Goal: Navigation & Orientation: Find specific page/section

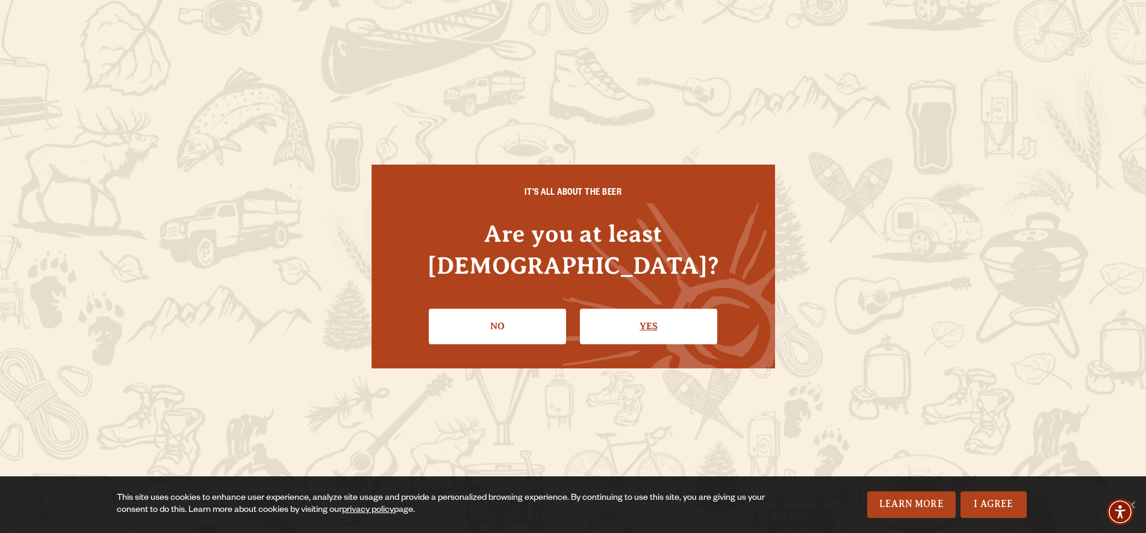
click at [633, 308] on link "Yes" at bounding box center [648, 325] width 137 height 35
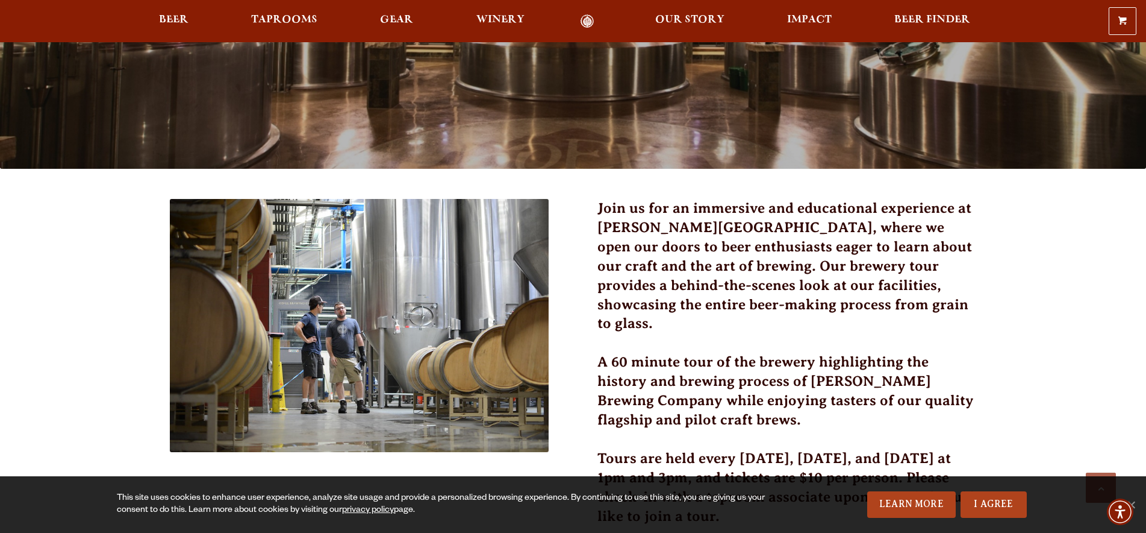
scroll to position [22, 0]
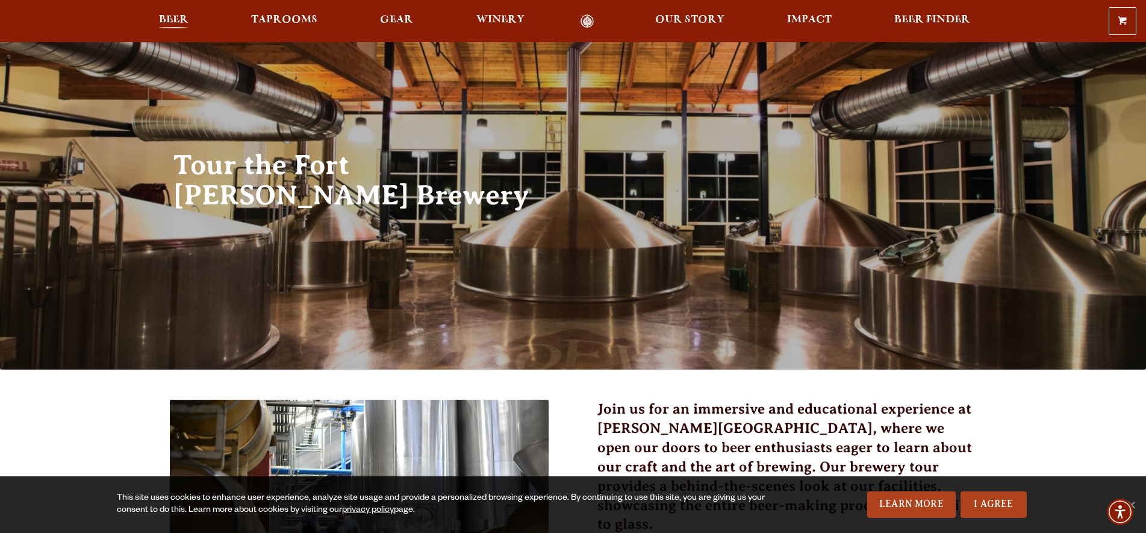
click at [178, 23] on span "Beer" at bounding box center [174, 20] width 30 height 10
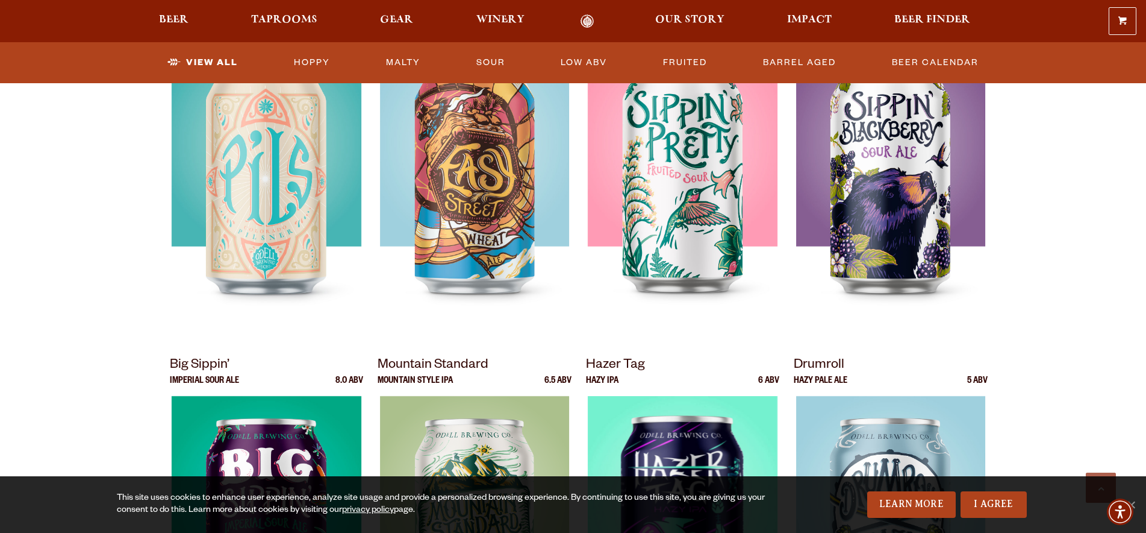
scroll to position [983, 0]
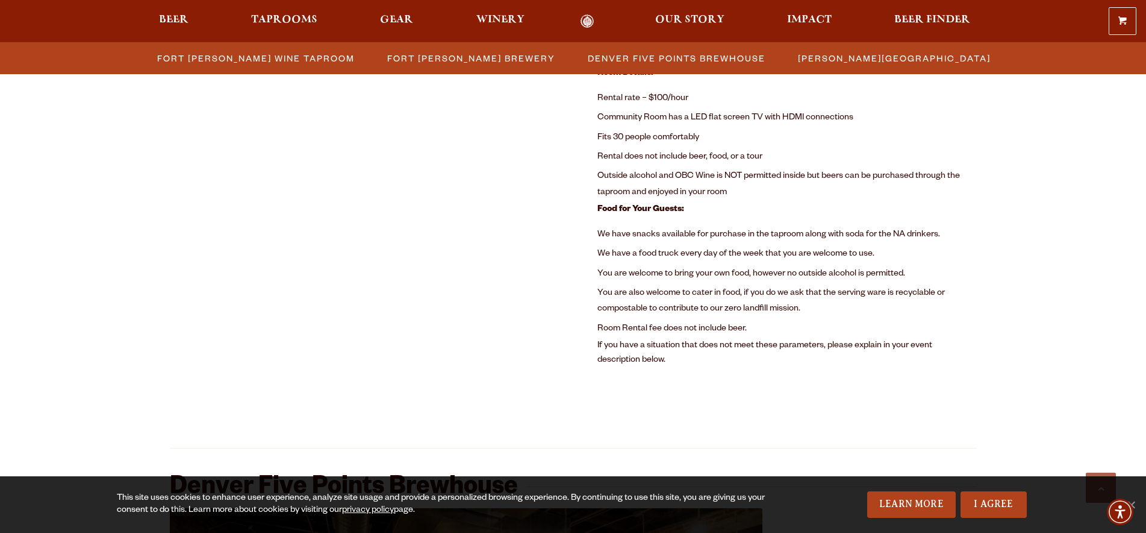
scroll to position [769, 0]
